Goal: Task Accomplishment & Management: Complete application form

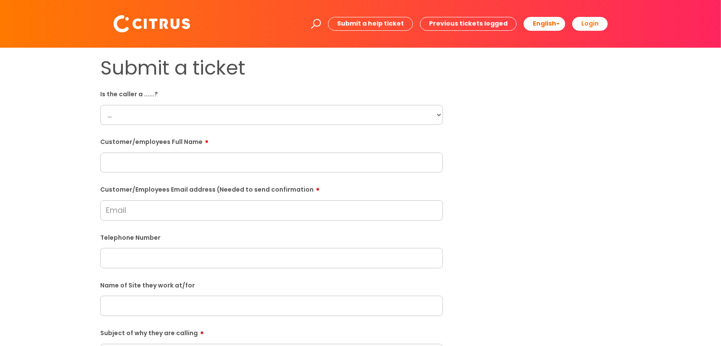
click at [179, 116] on select "... Citrus Customer Citrus Employee [DEMOGRAPHIC_DATA] Supplier" at bounding box center [271, 115] width 343 height 20
select select "Citrus Employee"
click at [100, 105] on select "... Citrus Customer Citrus Employee [DEMOGRAPHIC_DATA] Supplier" at bounding box center [271, 115] width 343 height 20
click at [153, 157] on input "text" at bounding box center [271, 163] width 343 height 20
type input "[PERSON_NAME]"
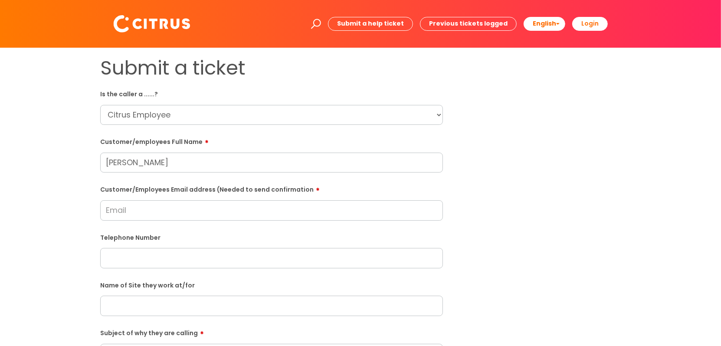
click at [122, 215] on input "Customer/Employees Email address (Needed to send confirmation" at bounding box center [271, 210] width 343 height 20
type input "[EMAIL_ADDRESS][DOMAIN_NAME]"
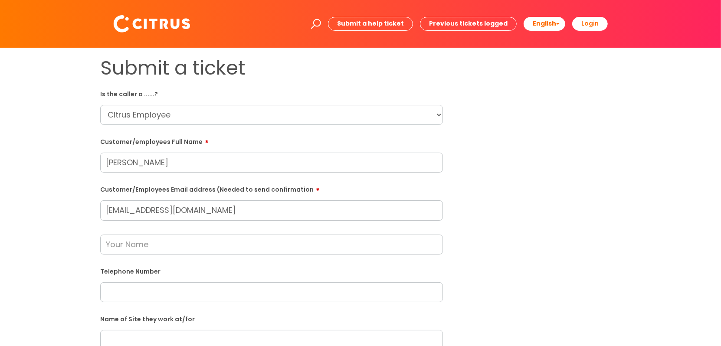
click at [159, 291] on input "text" at bounding box center [271, 292] width 343 height 20
paste input "07566735611"
type input "07566735611"
click at [205, 244] on input "text" at bounding box center [271, 245] width 343 height 20
type input "[PERSON_NAME]"
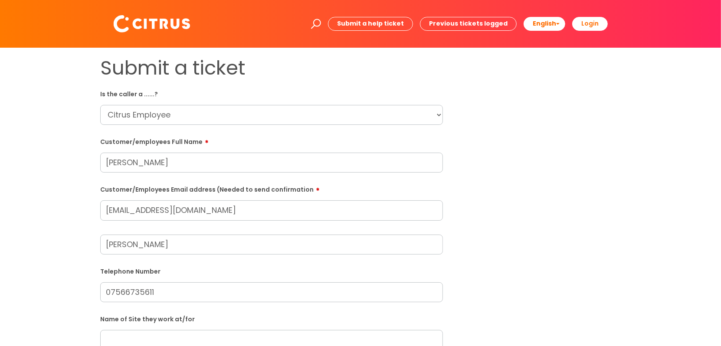
click at [39, 279] on div "Submit a ticket Is the caller a ......? ... Citrus Customer Citrus Employee [DE…" at bounding box center [360, 322] width 703 height 533
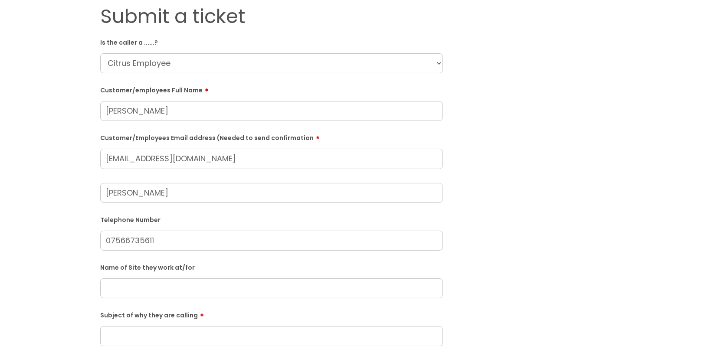
scroll to position [130, 0]
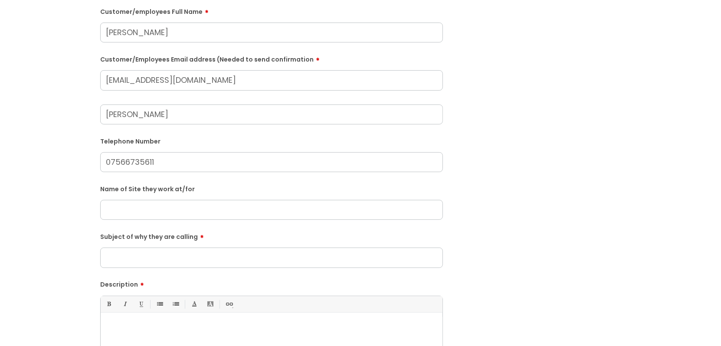
click at [161, 208] on input "text" at bounding box center [271, 210] width 343 height 20
type input "[PERSON_NAME] Nursery"
click at [191, 261] on input "Subject of why they are calling" at bounding box center [271, 258] width 343 height 20
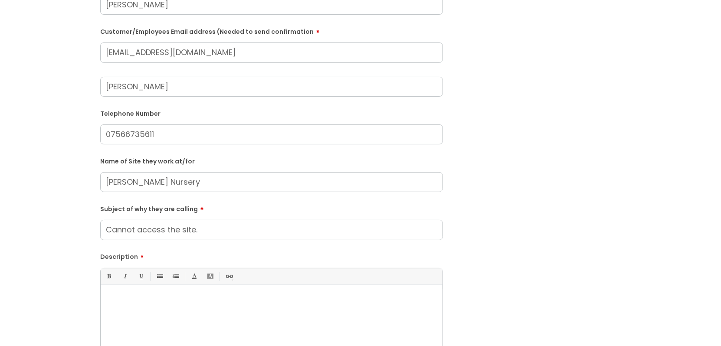
scroll to position [173, 0]
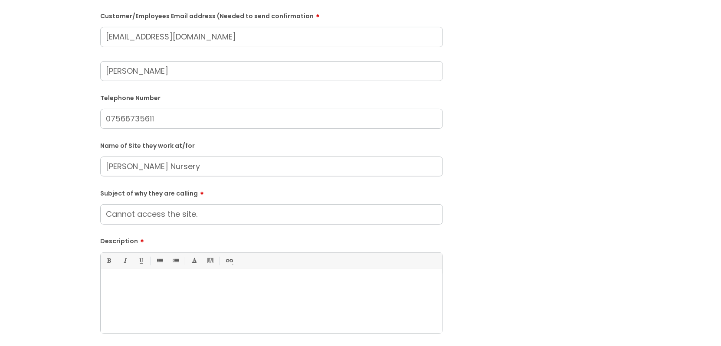
type input "Cannot access the site."
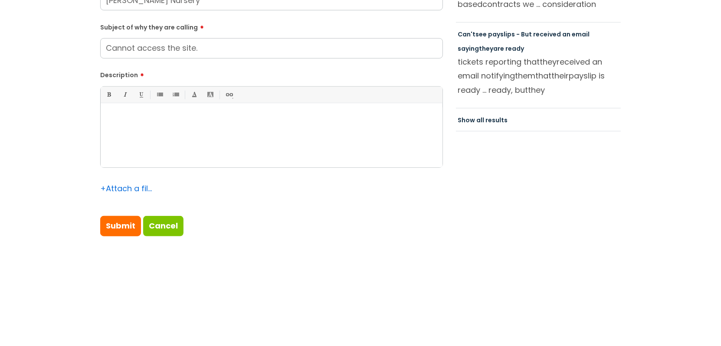
scroll to position [347, 0]
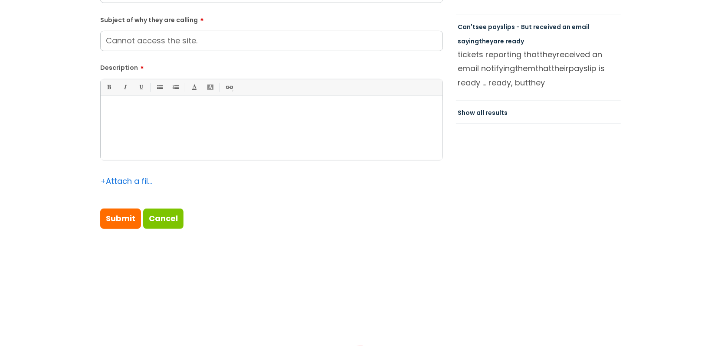
click at [157, 119] on div at bounding box center [272, 130] width 342 height 60
click at [120, 217] on input "Submit" at bounding box center [120, 219] width 41 height 20
type input "Please Wait..."
